Goal: Information Seeking & Learning: Learn about a topic

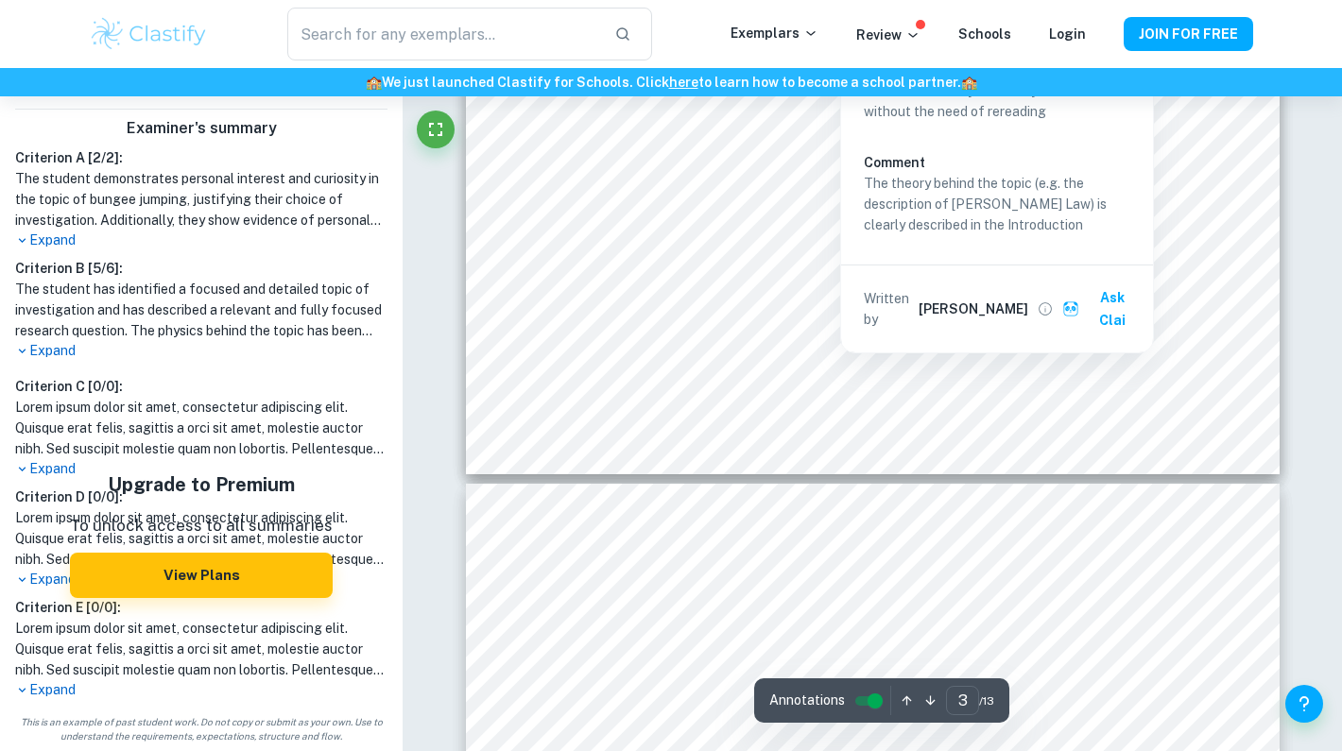
scroll to position [3448, 0]
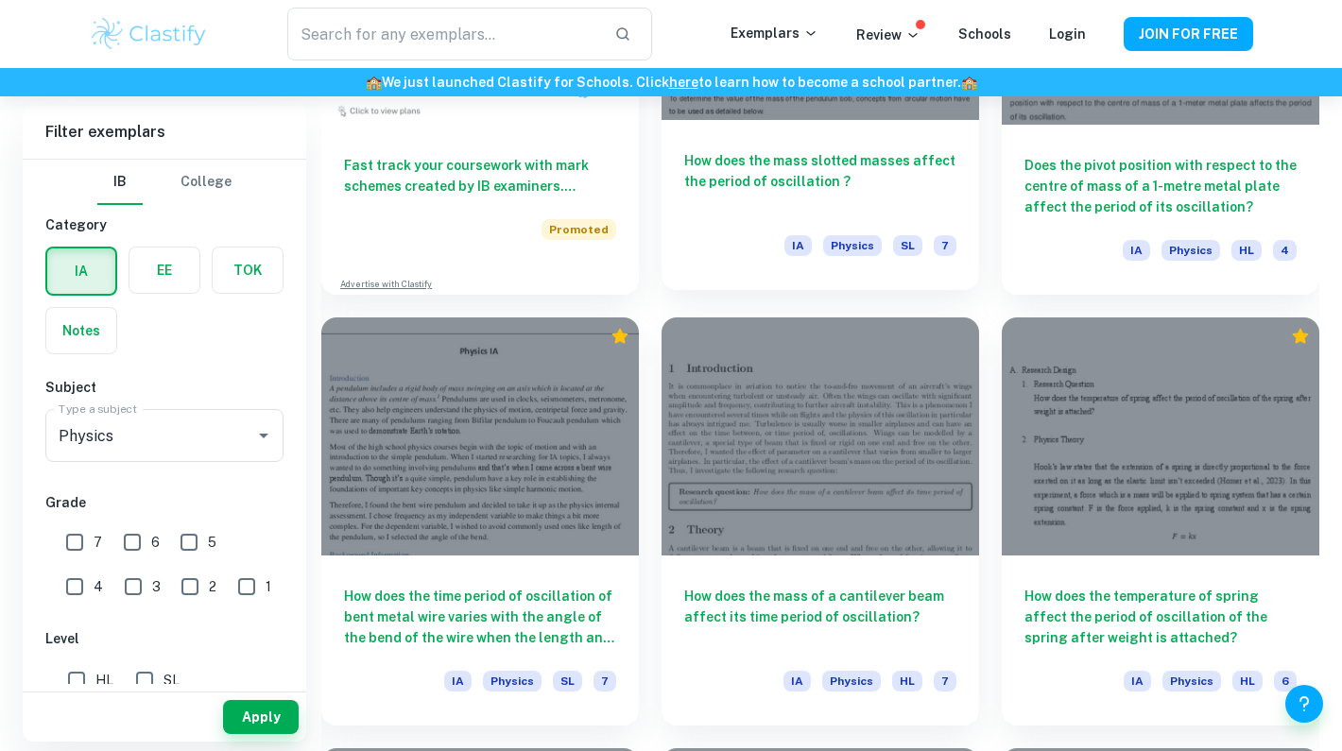
scroll to position [1637, 0]
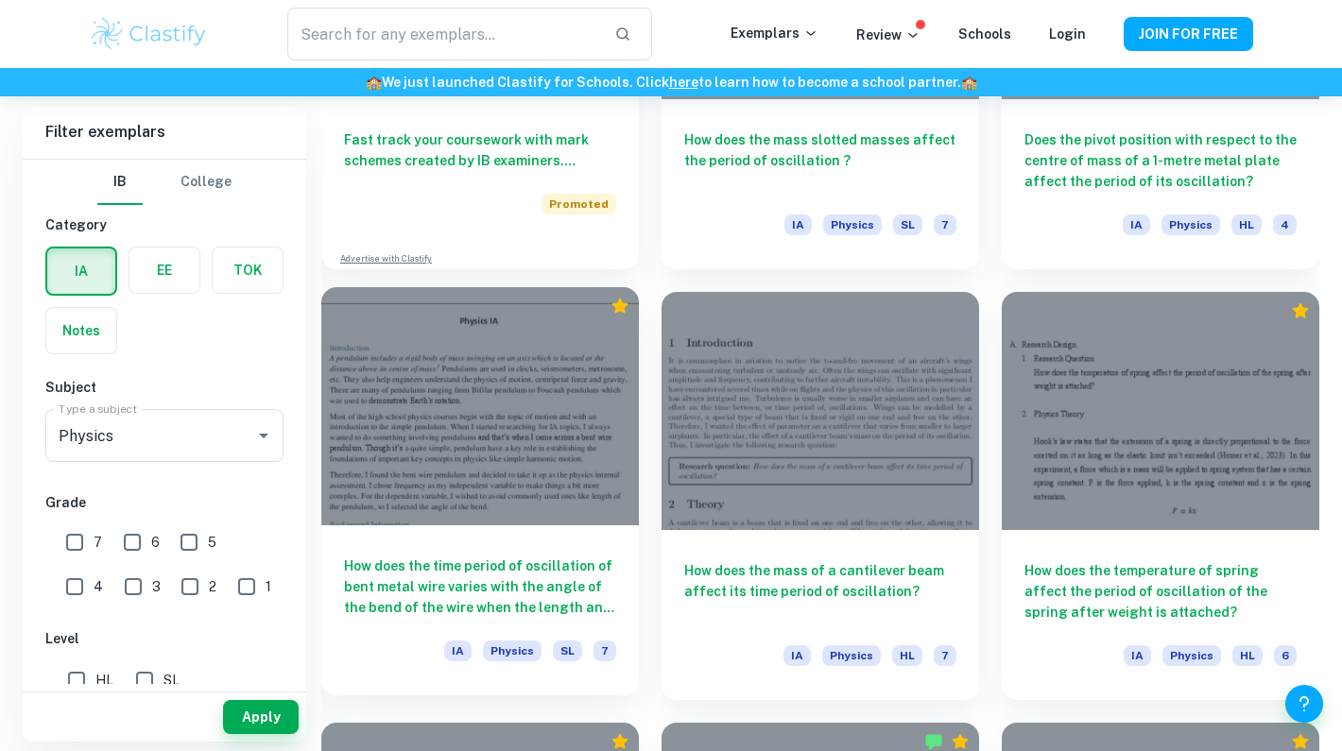
click at [575, 563] on h6 "How does the time period of oscillation of bent metal wire varies with the angl…" at bounding box center [480, 587] width 272 height 62
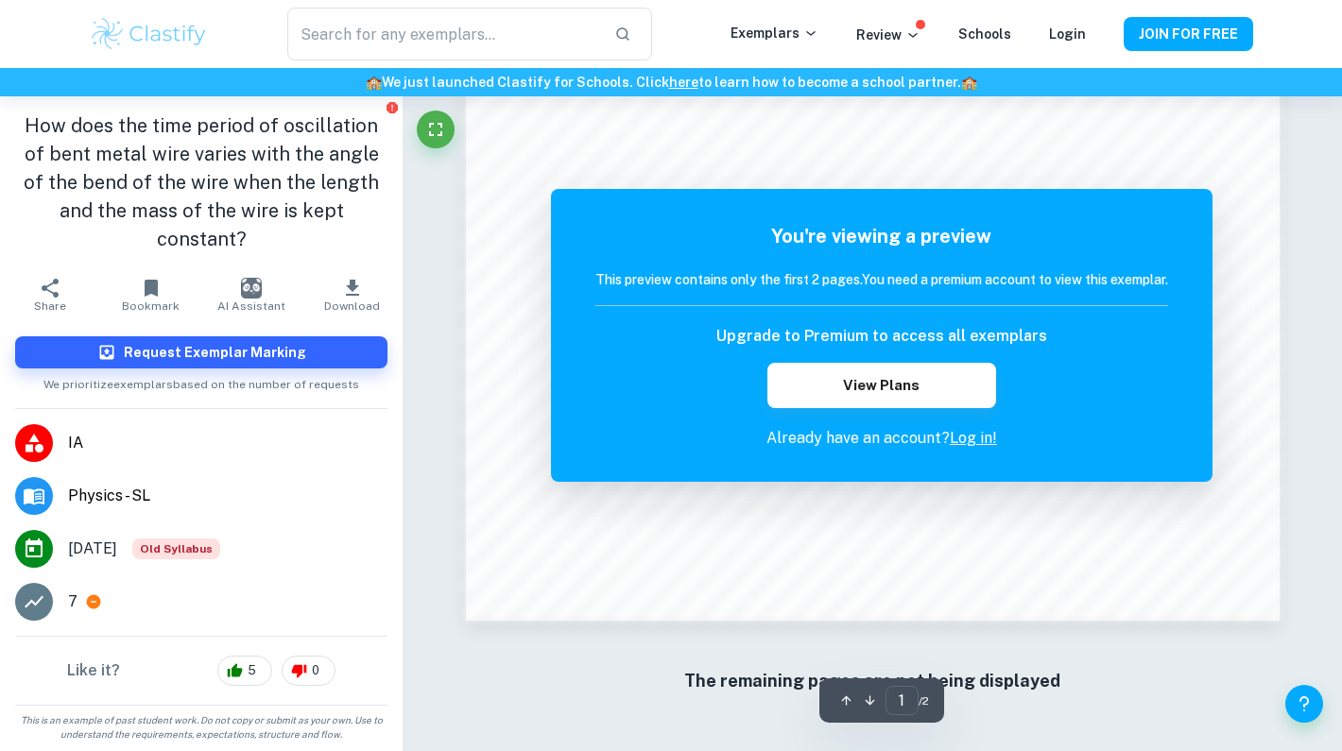
scroll to position [1804, 0]
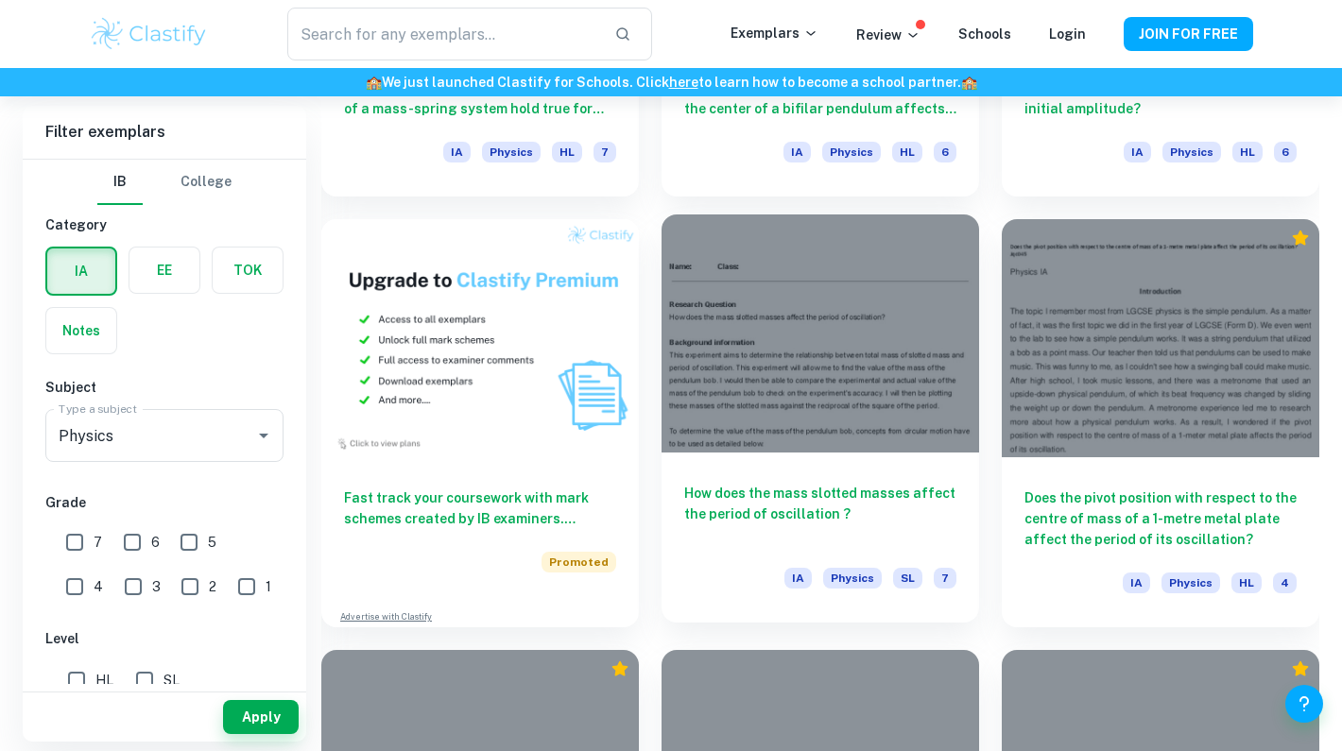
scroll to position [1373, 0]
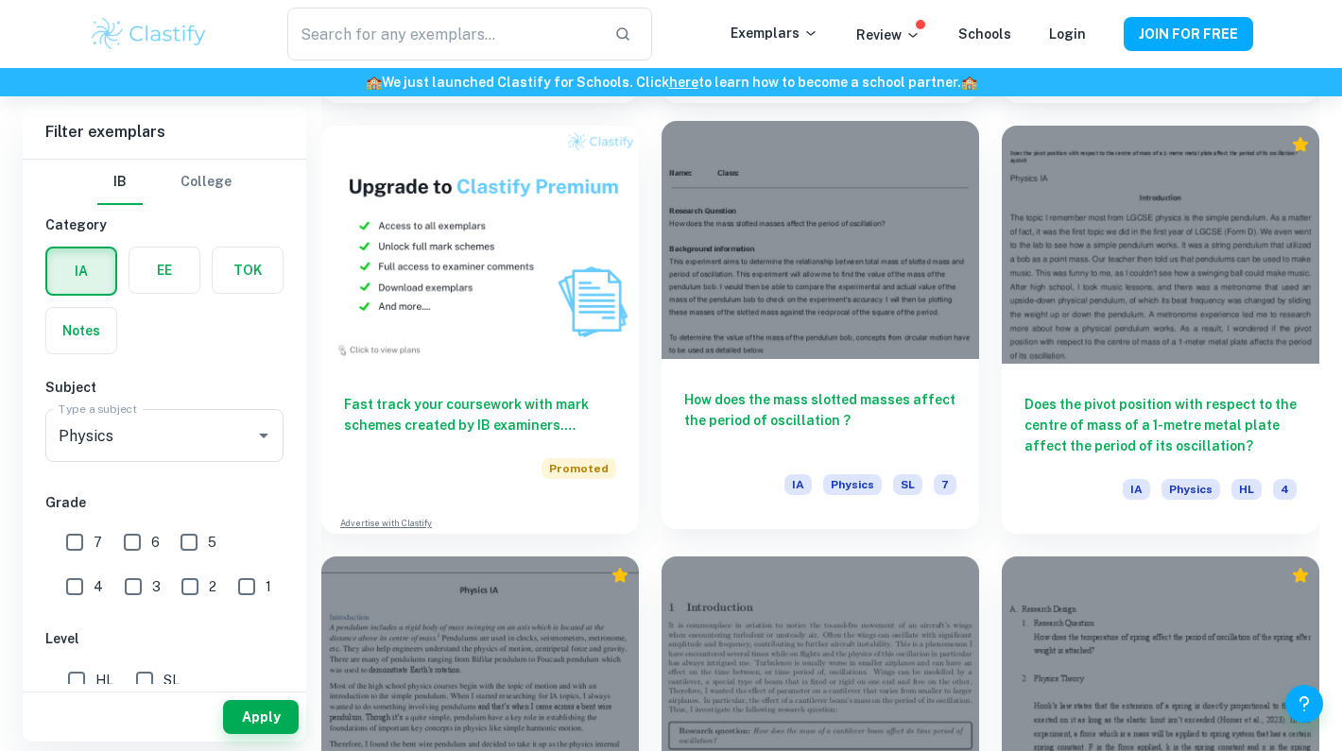
click at [878, 421] on h6 "How does the mass slotted masses affect the period of oscillation ?" at bounding box center [820, 420] width 272 height 62
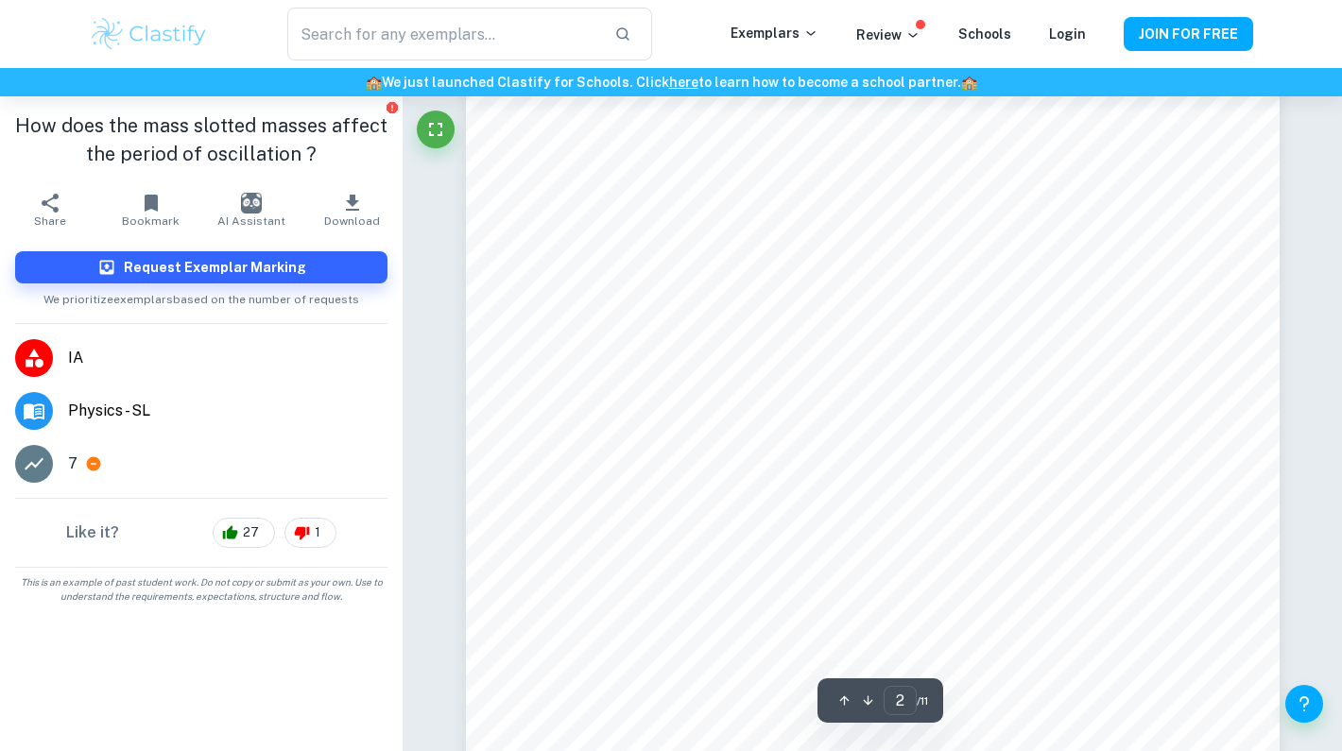
scroll to position [1746, 0]
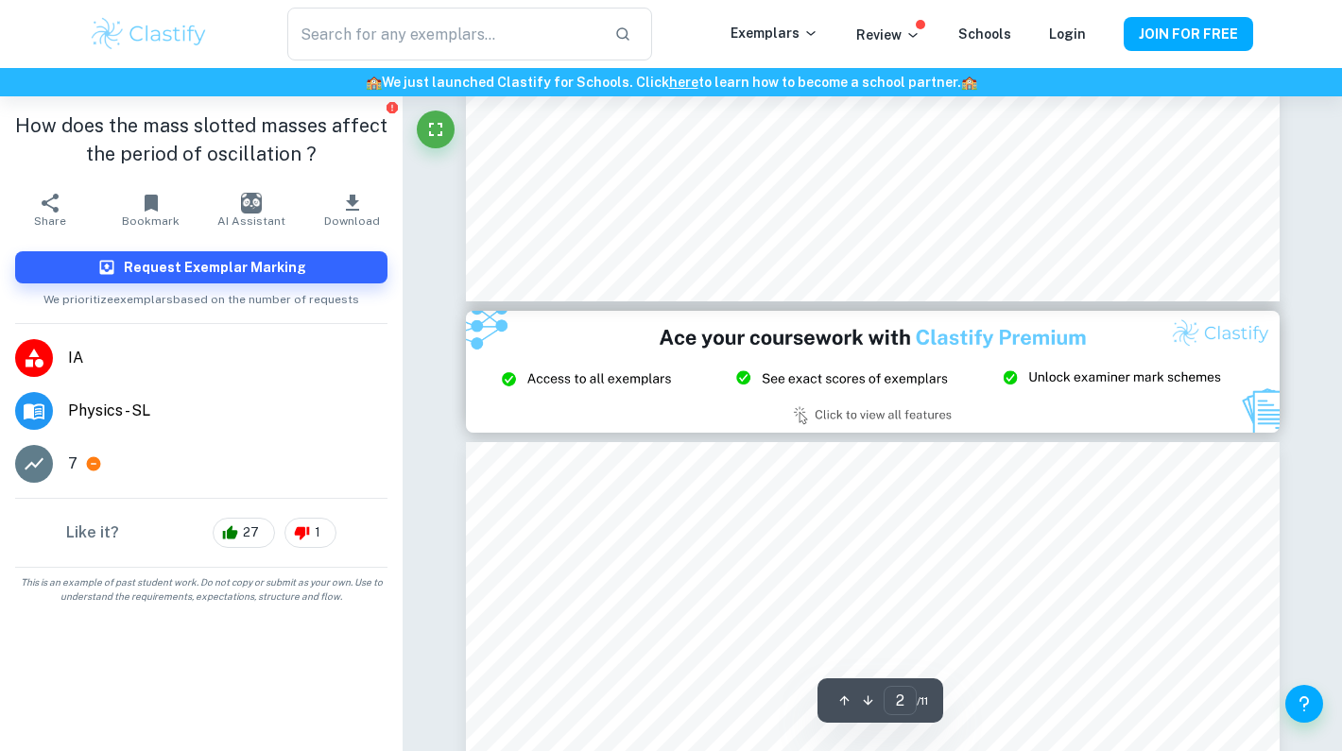
type input "3"
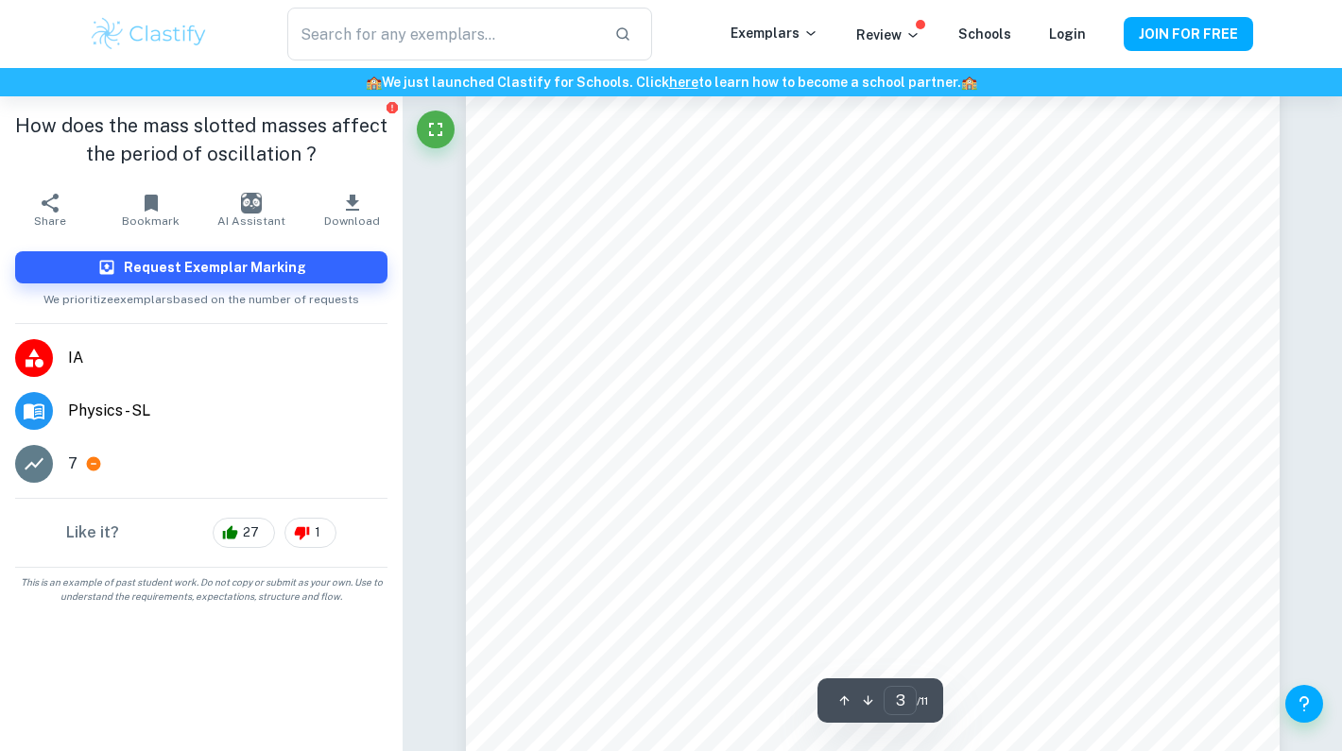
scroll to position [2728, 0]
